Goal: Transaction & Acquisition: Purchase product/service

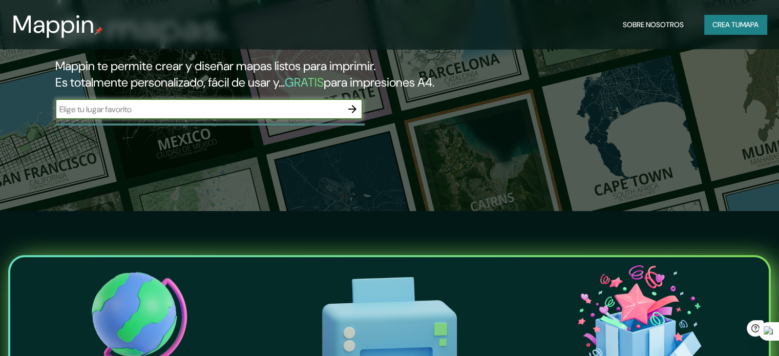
scroll to position [154, 0]
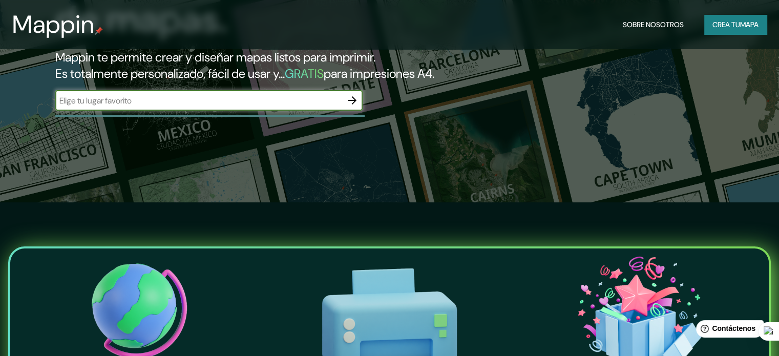
click at [273, 107] on input "text" at bounding box center [198, 101] width 287 height 12
type input "CARABAYLLO"
click at [351, 107] on icon "button" at bounding box center [352, 100] width 12 height 12
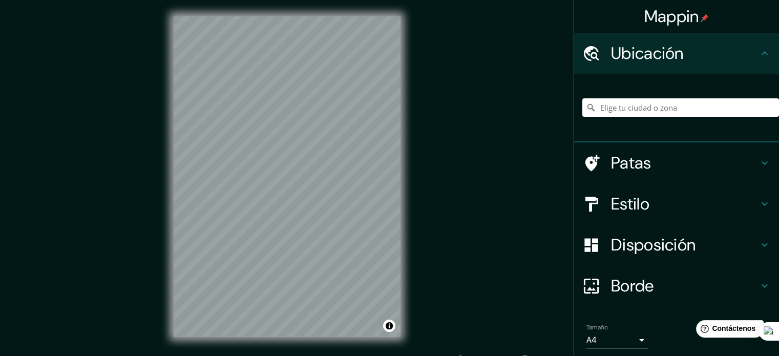
scroll to position [13, 0]
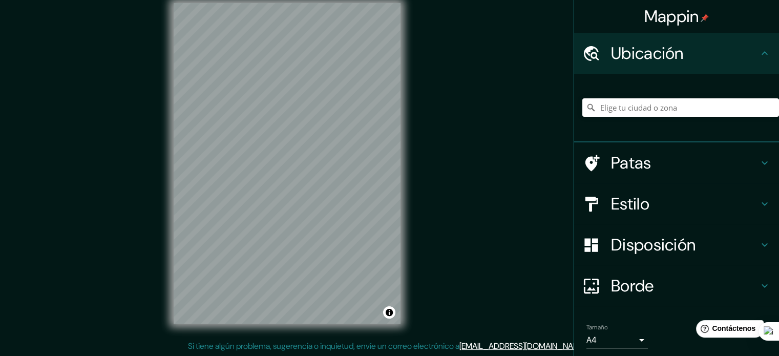
click at [630, 106] on input "Elige tu ciudad o zona" at bounding box center [680, 107] width 197 height 18
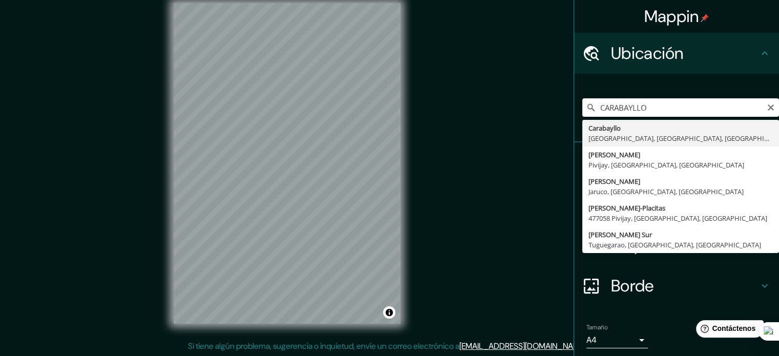
type input "Carabayllo, [GEOGRAPHIC_DATA], [GEOGRAPHIC_DATA], [GEOGRAPHIC_DATA]"
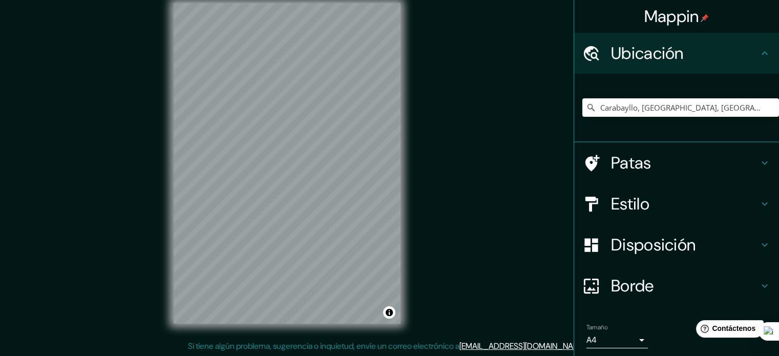
click at [648, 198] on h4 "Estilo" at bounding box center [685, 204] width 148 height 20
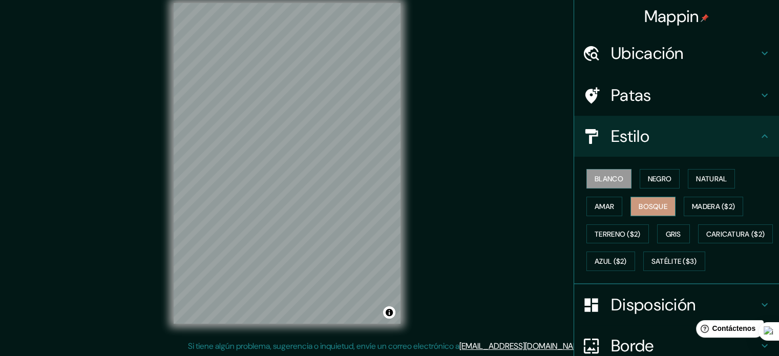
click at [645, 204] on font "Bosque" at bounding box center [653, 206] width 29 height 9
click at [602, 206] on font "Amar" at bounding box center [604, 206] width 19 height 9
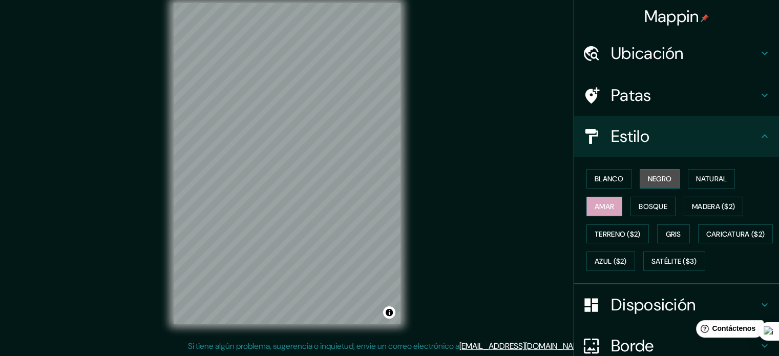
click at [654, 175] on font "Negro" at bounding box center [660, 178] width 24 height 9
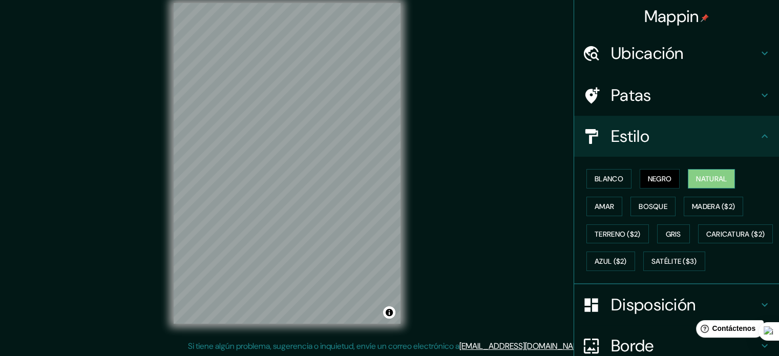
click at [699, 174] on font "Natural" at bounding box center [711, 178] width 31 height 9
click at [600, 236] on font "Terreno ($2)" at bounding box center [618, 234] width 46 height 9
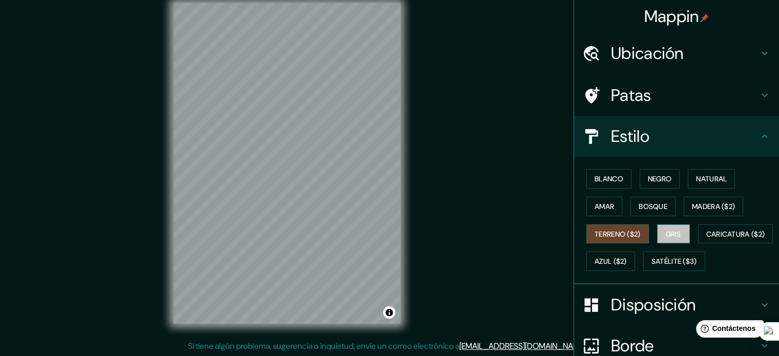
click at [674, 227] on font "Gris" at bounding box center [673, 233] width 15 height 13
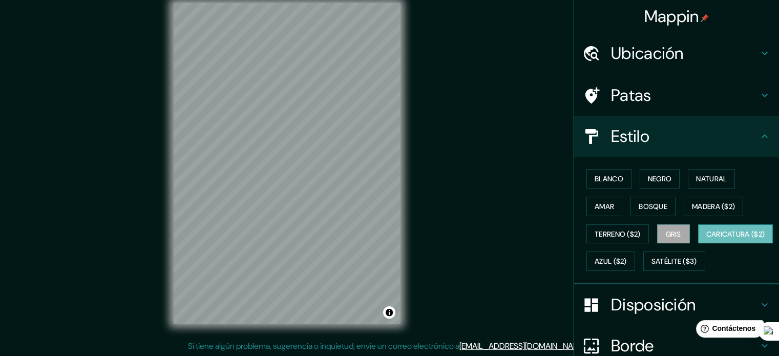
click at [706, 239] on font "Caricatura ($2)" at bounding box center [735, 234] width 59 height 9
click at [628, 233] on font "Terreno ($2)" at bounding box center [618, 234] width 46 height 9
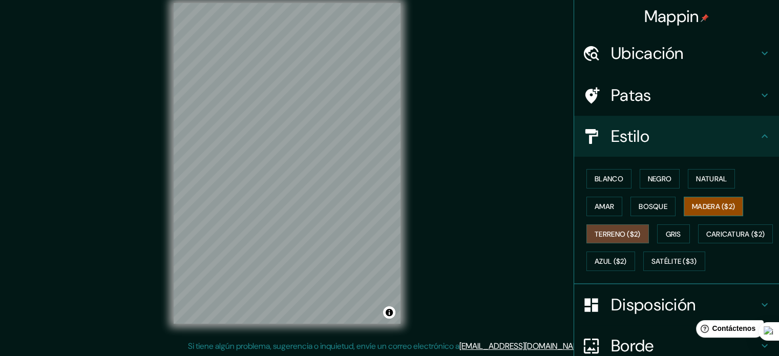
click at [697, 205] on font "Madera ($2)" at bounding box center [713, 206] width 43 height 9
click at [658, 205] on font "Bosque" at bounding box center [653, 206] width 29 height 9
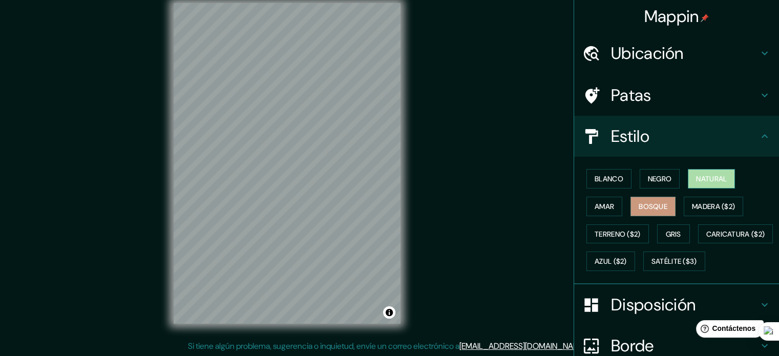
click at [705, 178] on font "Natural" at bounding box center [711, 178] width 31 height 9
click at [603, 204] on font "Amar" at bounding box center [604, 206] width 19 height 9
click at [704, 176] on font "Natural" at bounding box center [711, 178] width 31 height 9
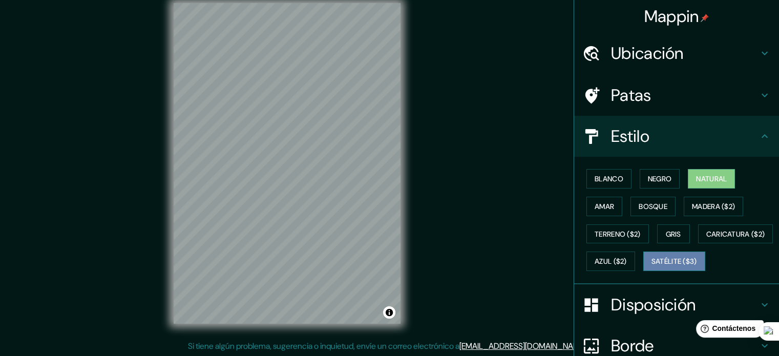
click at [652, 266] on font "Satélite ($3)" at bounding box center [675, 261] width 46 height 9
click at [704, 183] on font "Natural" at bounding box center [711, 178] width 31 height 13
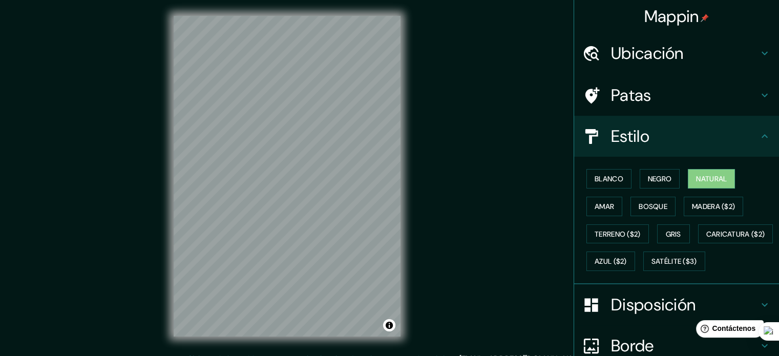
scroll to position [0, 0]
click at [614, 94] on font "Patas" at bounding box center [631, 96] width 40 height 22
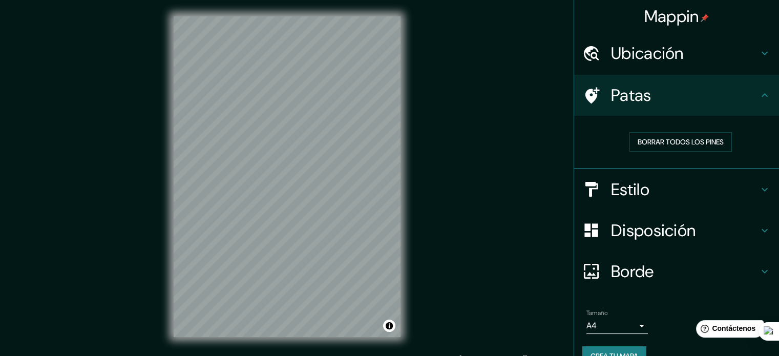
click at [615, 99] on font "Patas" at bounding box center [631, 96] width 40 height 22
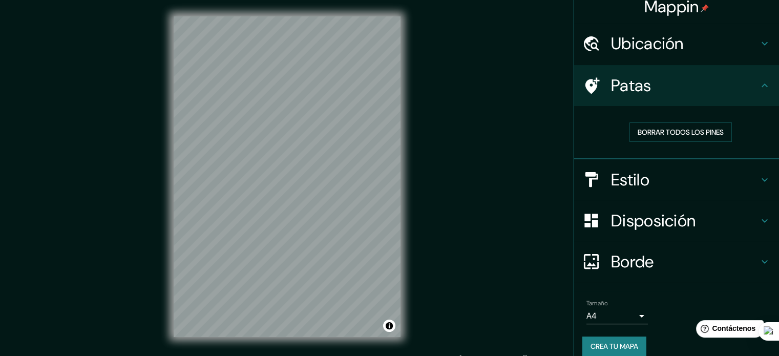
scroll to position [20, 0]
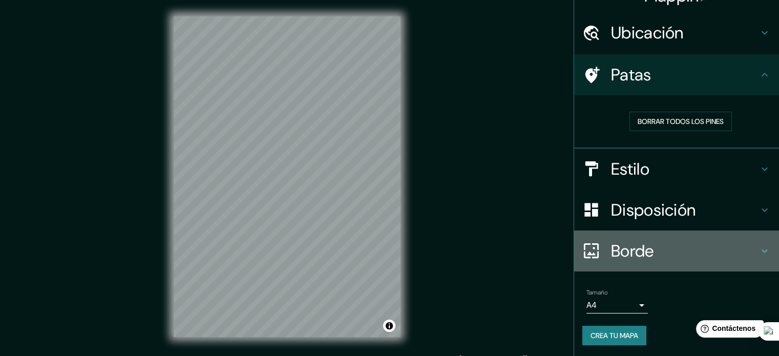
click at [680, 249] on h4 "Borde" at bounding box center [685, 251] width 148 height 20
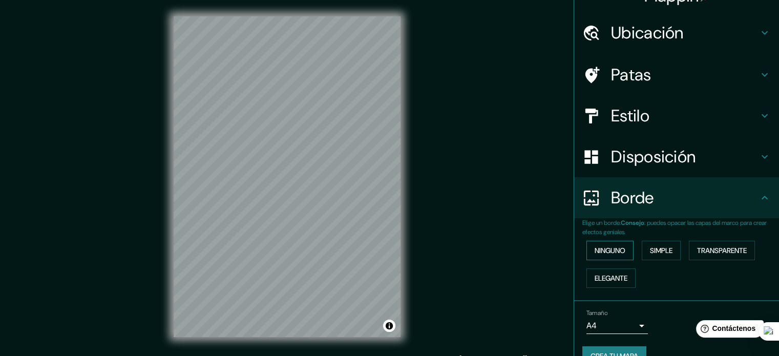
click at [618, 258] on button "Ninguno" at bounding box center [610, 250] width 47 height 19
click at [663, 248] on font "Simple" at bounding box center [661, 250] width 23 height 9
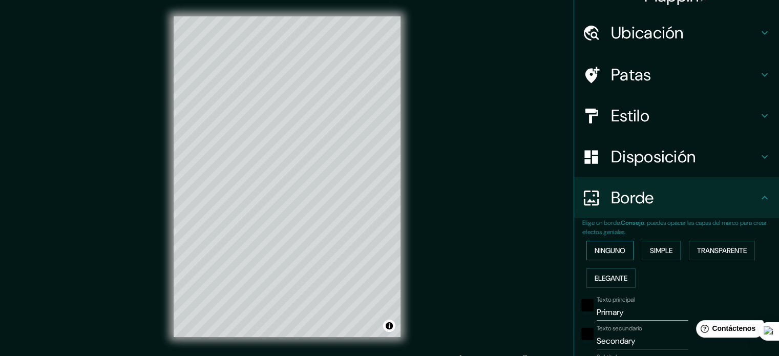
click at [615, 250] on font "Ninguno" at bounding box center [610, 250] width 31 height 9
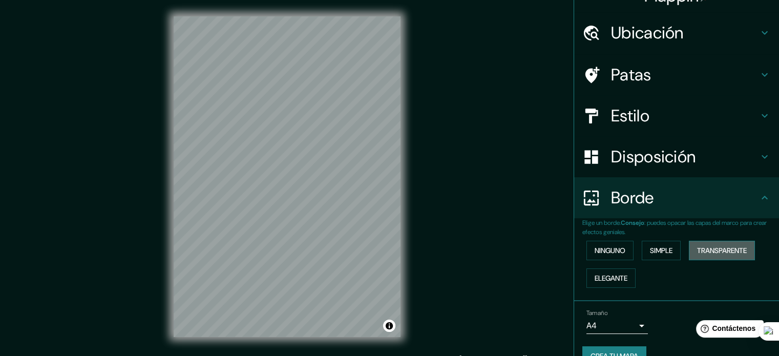
click at [712, 246] on font "Transparente" at bounding box center [722, 250] width 50 height 9
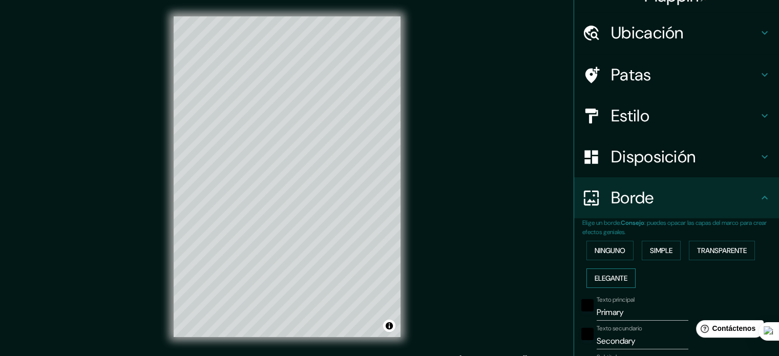
click at [615, 272] on font "Elegante" at bounding box center [611, 278] width 33 height 13
click at [611, 251] on font "Ninguno" at bounding box center [610, 250] width 31 height 9
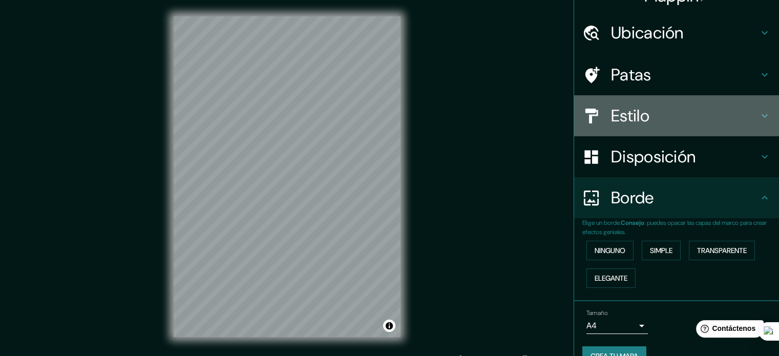
click at [642, 119] on font "Estilo" at bounding box center [630, 116] width 38 height 22
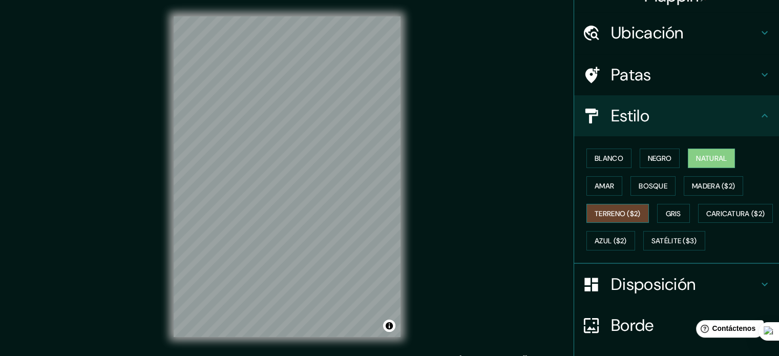
click at [616, 210] on font "Terreno ($2)" at bounding box center [618, 213] width 46 height 9
click at [600, 186] on font "Amar" at bounding box center [604, 185] width 19 height 9
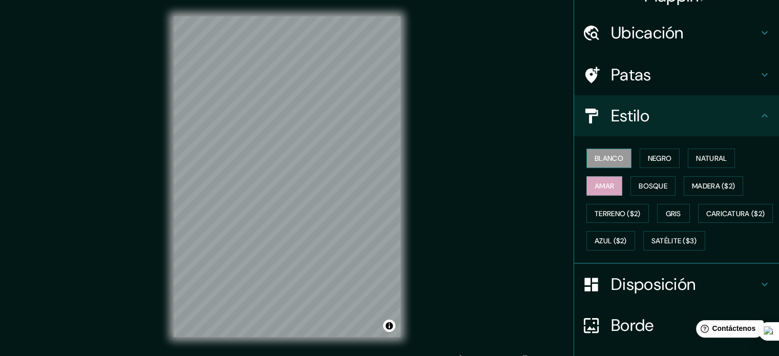
click at [605, 159] on font "Blanco" at bounding box center [609, 158] width 29 height 9
click at [654, 162] on font "Negro" at bounding box center [660, 158] width 24 height 9
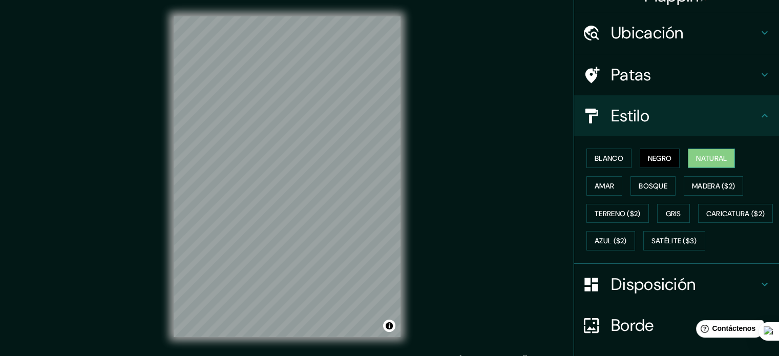
click at [696, 155] on font "Natural" at bounding box center [711, 158] width 31 height 9
click at [610, 164] on font "Blanco" at bounding box center [609, 158] width 29 height 13
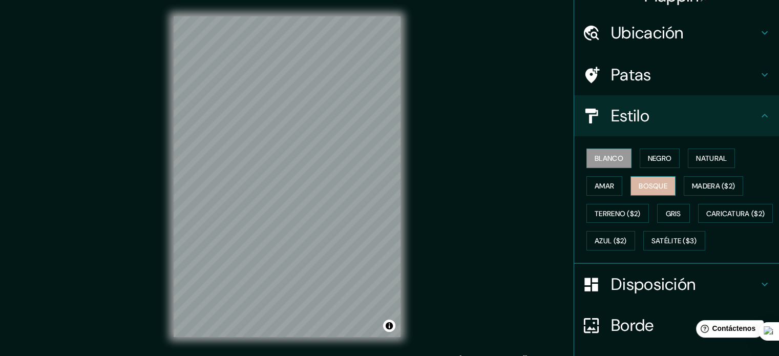
click at [648, 190] on font "Bosque" at bounding box center [653, 185] width 29 height 9
click at [673, 207] on font "Gris" at bounding box center [673, 213] width 15 height 13
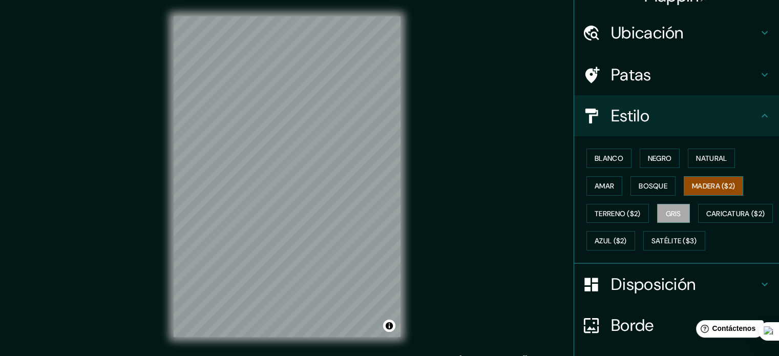
click at [704, 181] on font "Madera ($2)" at bounding box center [713, 185] width 43 height 9
click at [696, 160] on font "Natural" at bounding box center [711, 158] width 31 height 9
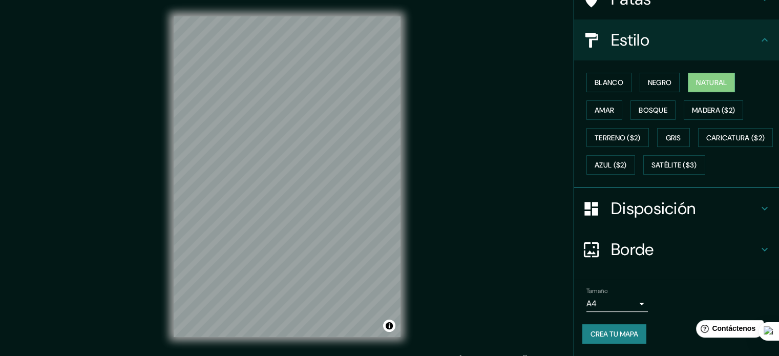
scroll to position [121, 0]
click at [639, 209] on font "Disposición" at bounding box center [653, 209] width 85 height 22
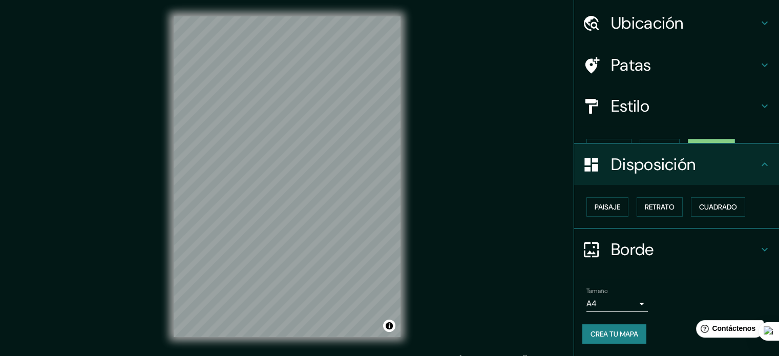
scroll to position [12, 0]
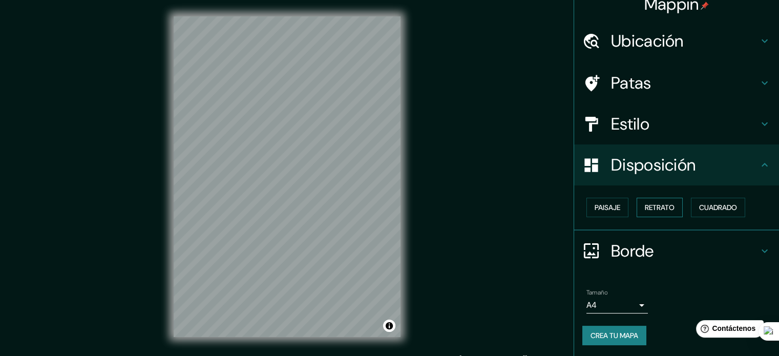
click at [645, 207] on font "Retrato" at bounding box center [660, 207] width 30 height 9
click at [610, 204] on font "Paisaje" at bounding box center [608, 207] width 26 height 9
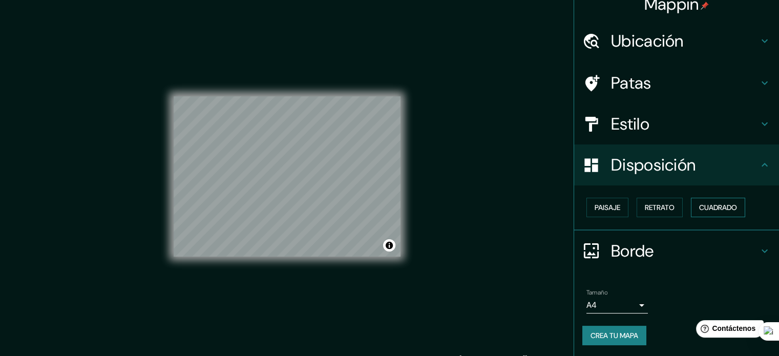
click at [722, 209] on font "Cuadrado" at bounding box center [718, 207] width 38 height 9
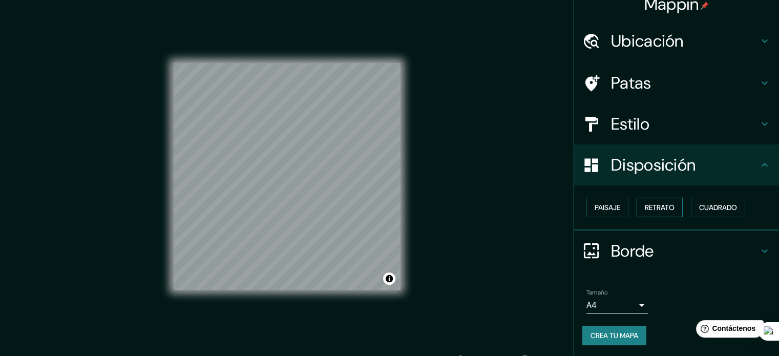
click at [648, 206] on font "Retrato" at bounding box center [660, 207] width 30 height 9
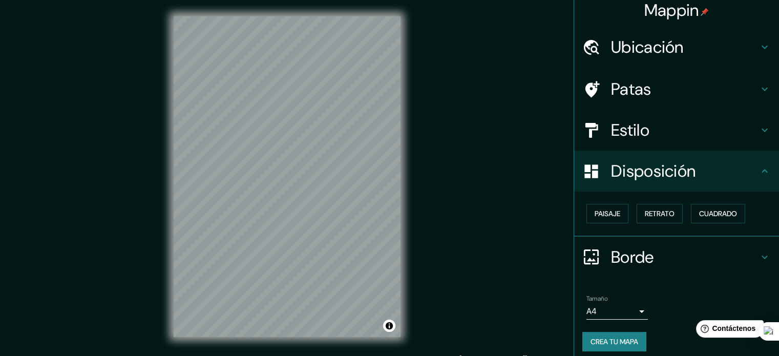
scroll to position [0, 0]
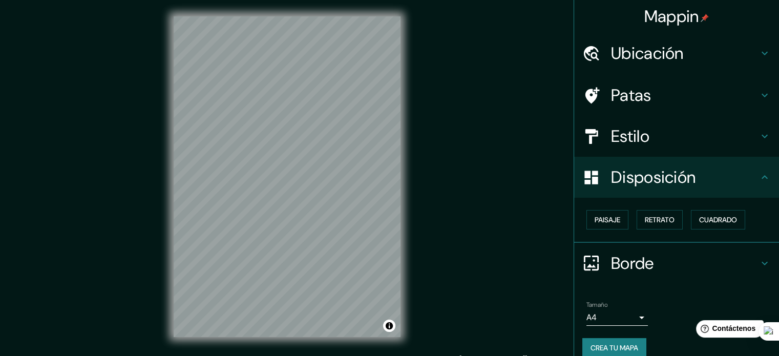
click at [654, 93] on h4 "Patas" at bounding box center [685, 95] width 148 height 20
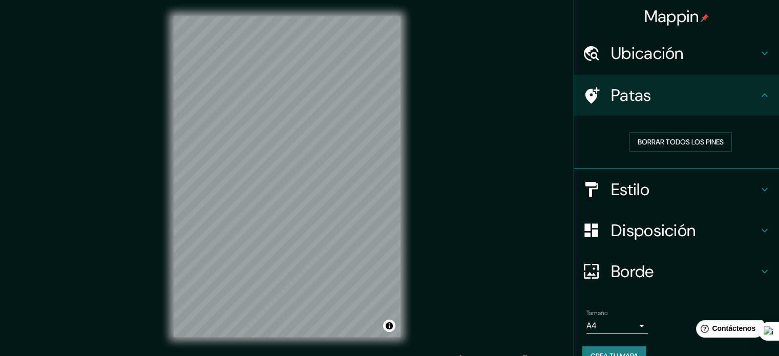
click at [654, 93] on h4 "Patas" at bounding box center [685, 95] width 148 height 20
click at [639, 191] on font "Estilo" at bounding box center [630, 190] width 38 height 22
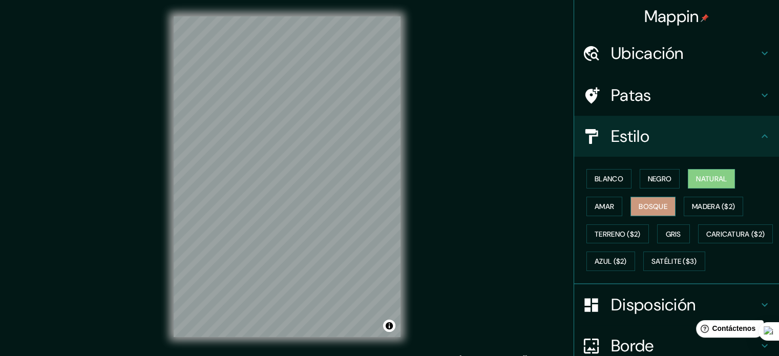
click at [652, 207] on font "Bosque" at bounding box center [653, 206] width 29 height 9
click at [701, 172] on font "Natural" at bounding box center [711, 178] width 31 height 13
click at [604, 187] on button "Blanco" at bounding box center [609, 178] width 45 height 19
